Goal: Navigation & Orientation: Find specific page/section

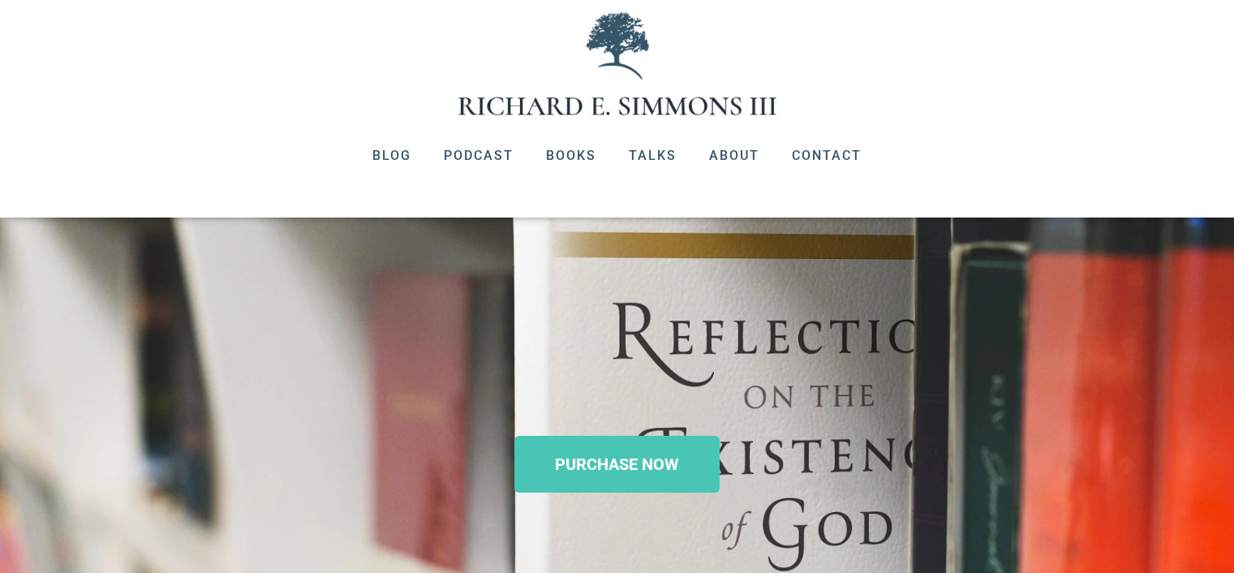
scroll to position [162, 0]
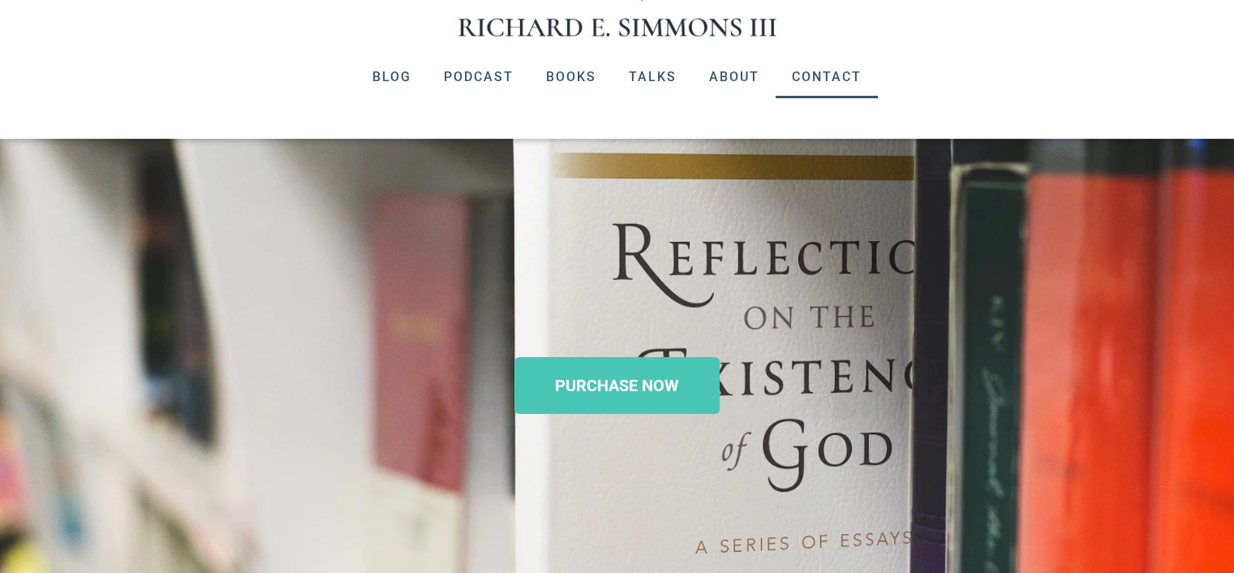
click at [825, 75] on link "Contact" at bounding box center [827, 77] width 102 height 42
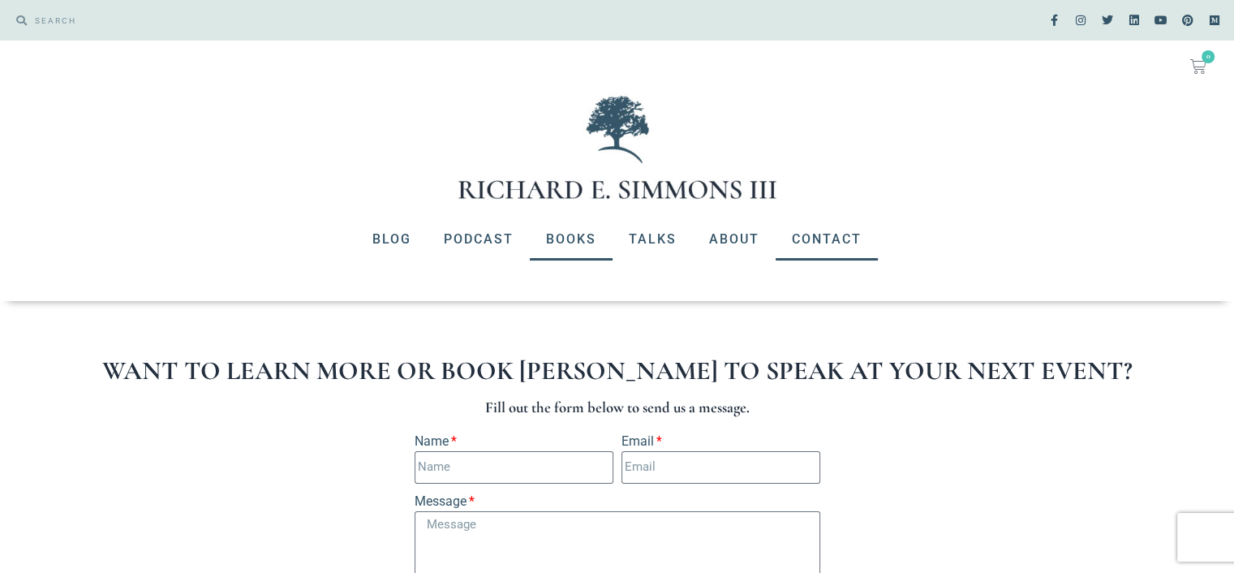
click at [577, 230] on link "Books" at bounding box center [571, 239] width 83 height 42
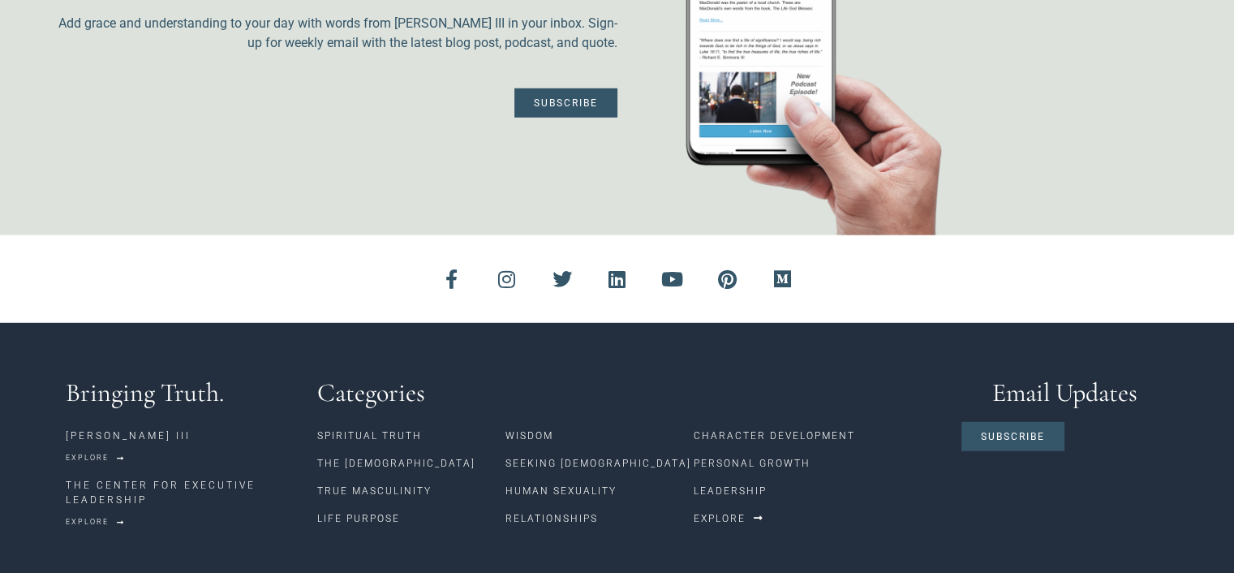
scroll to position [4512, 0]
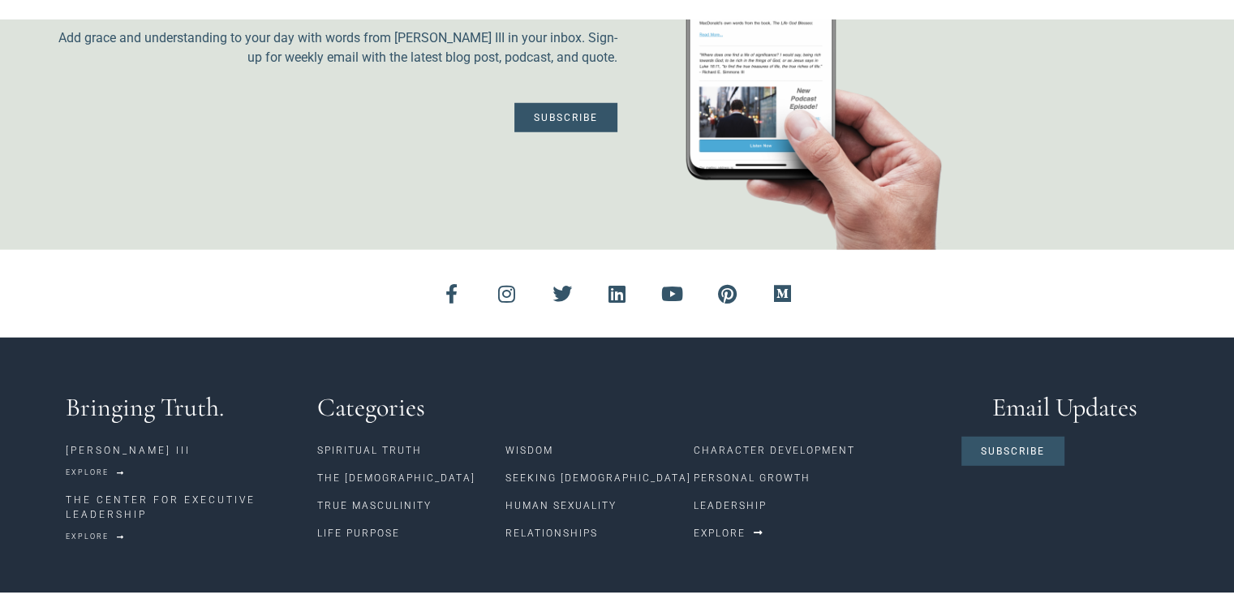
scroll to position [4473, 0]
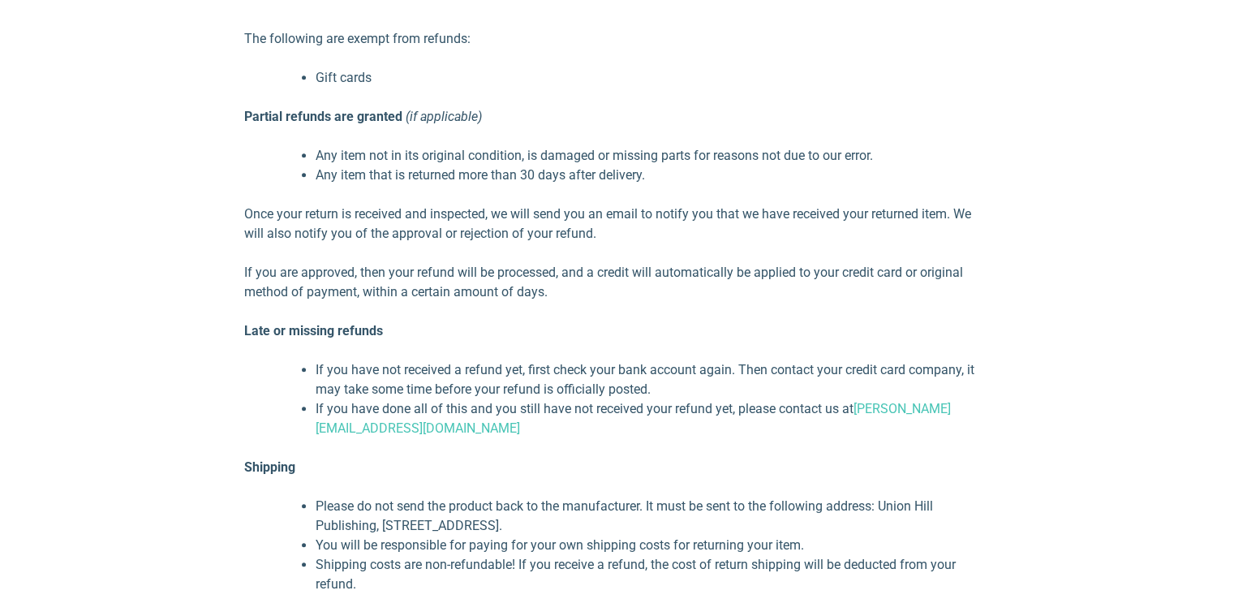
scroll to position [730, 0]
